Goal: Information Seeking & Learning: Learn about a topic

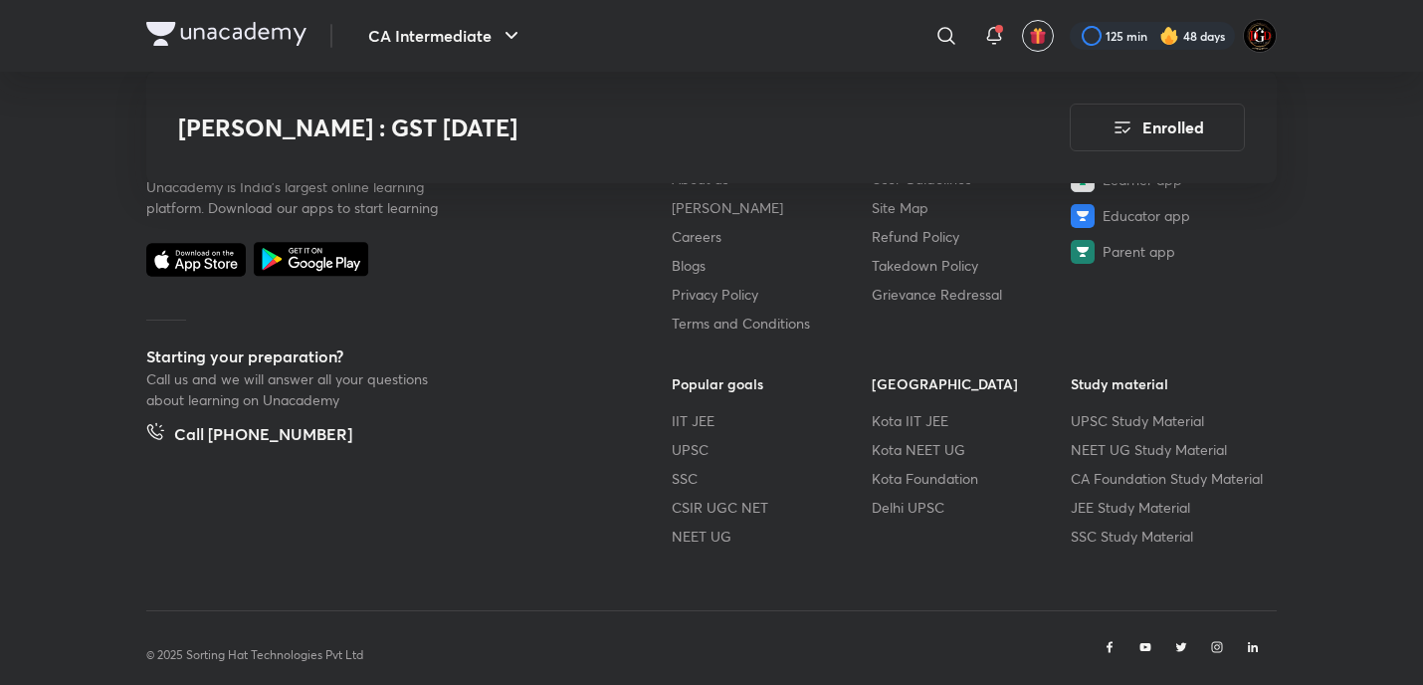
scroll to position [12959, 0]
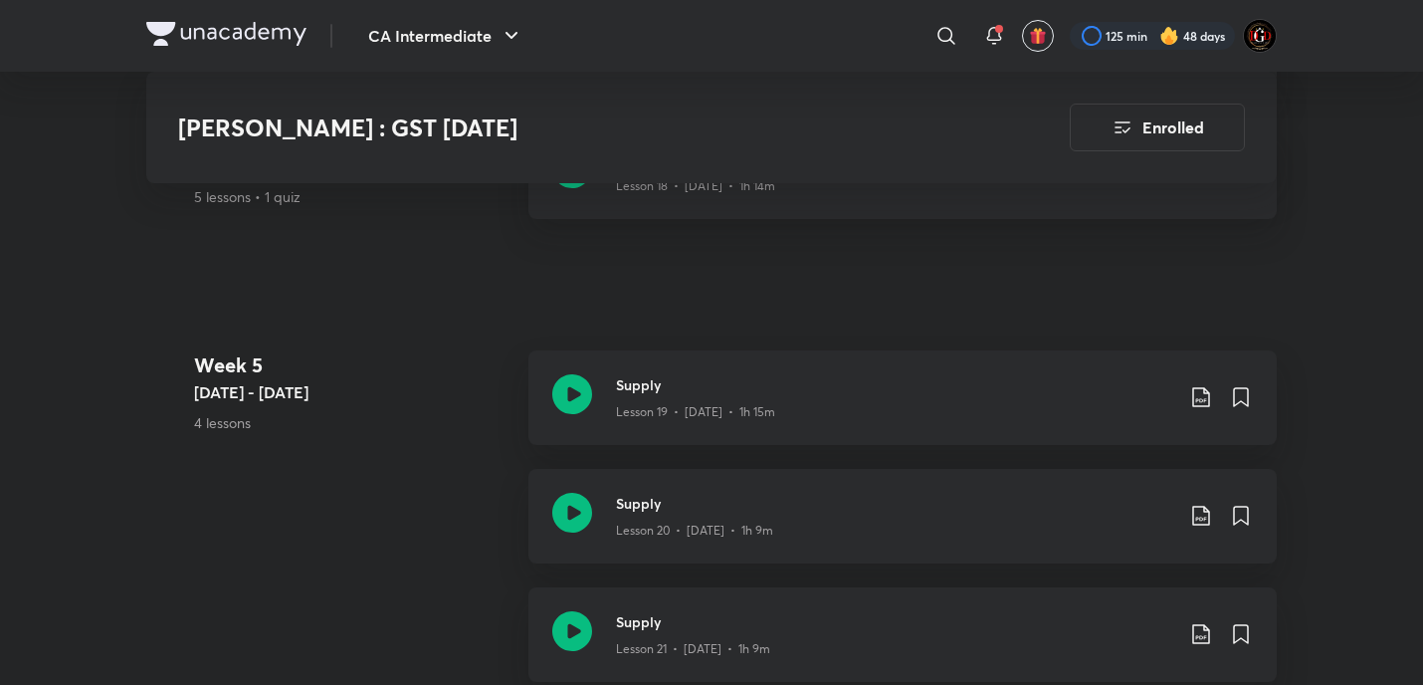
scroll to position [4069, 0]
